Goal: Check status: Check status

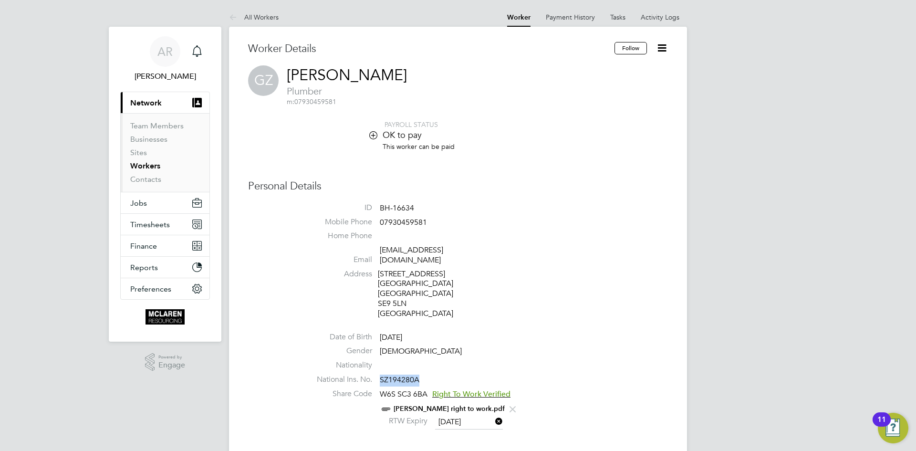
click at [148, 167] on link "Workers" at bounding box center [145, 165] width 30 height 9
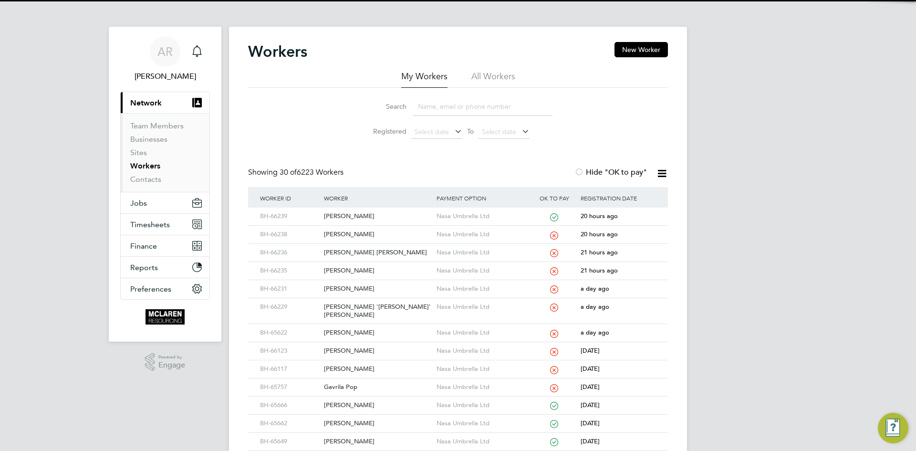
click at [426, 103] on input at bounding box center [482, 106] width 139 height 19
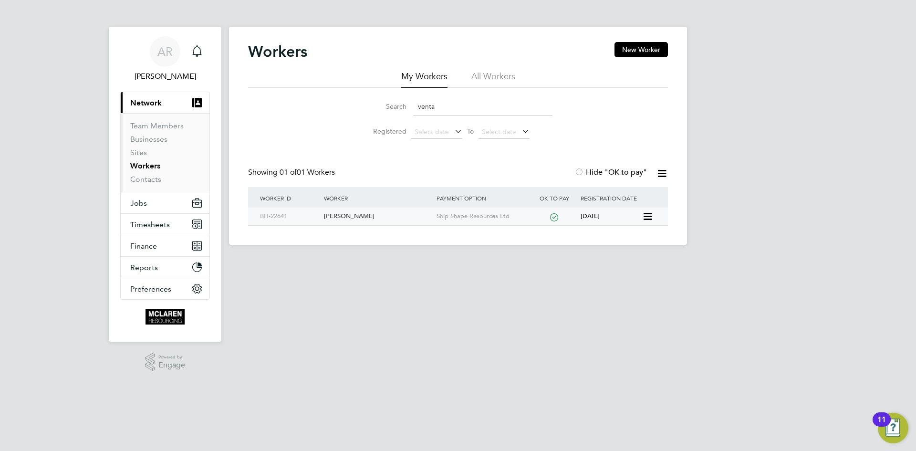
type input "venta"
click at [355, 213] on div "[PERSON_NAME]" at bounding box center [377, 216] width 112 height 18
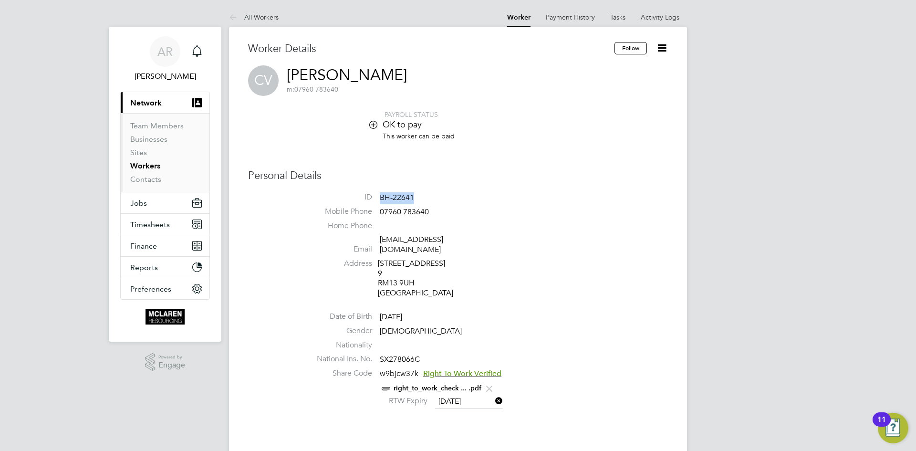
drag, startPoint x: 381, startPoint y: 195, endPoint x: 425, endPoint y: 194, distance: 44.4
click at [425, 194] on li "ID BH-22641" at bounding box center [486, 199] width 362 height 14
copy span "BH-22641"
click at [268, 119] on div "PAYROLL STATUS OK to pay This worker can be paid" at bounding box center [458, 130] width 420 height 40
